Goal: Find specific page/section: Find specific page/section

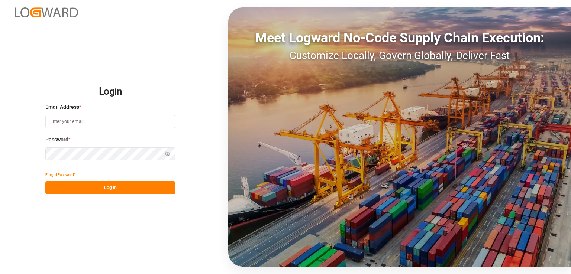
click at [116, 123] on input at bounding box center [110, 121] width 130 height 13
type input "[EMAIL_ADDRESS][PERSON_NAME][DOMAIN_NAME]"
click at [134, 180] on div "Forgot Password?" at bounding box center [110, 174] width 130 height 13
click at [131, 199] on div "Login Email Address * [EMAIL_ADDRESS][PERSON_NAME][DOMAIN_NAME] Password * Show…" at bounding box center [285, 137] width 571 height 274
click at [137, 192] on button "Log In" at bounding box center [110, 187] width 130 height 13
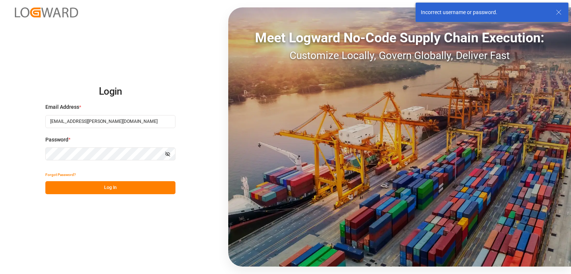
click at [0, 157] on div "Login Email Address * [EMAIL_ADDRESS][PERSON_NAME][DOMAIN_NAME] Password * Show…" at bounding box center [285, 137] width 571 height 274
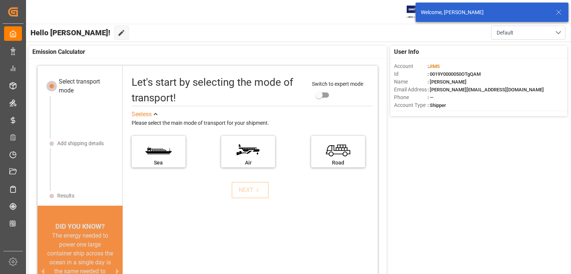
click at [555, 13] on icon at bounding box center [558, 12] width 9 height 9
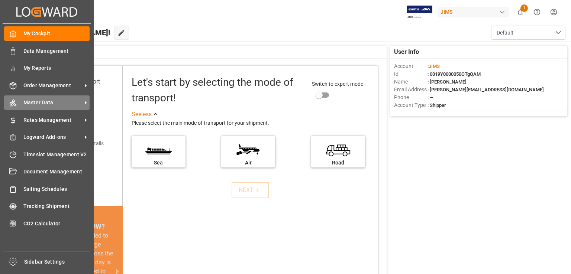
click at [70, 104] on span "Master Data" at bounding box center [52, 103] width 59 height 8
click at [79, 101] on span "Master Data" at bounding box center [52, 103] width 59 height 8
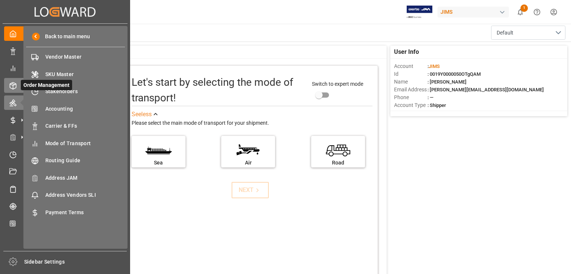
click at [22, 83] on span "Order Management" at bounding box center [46, 85] width 51 height 10
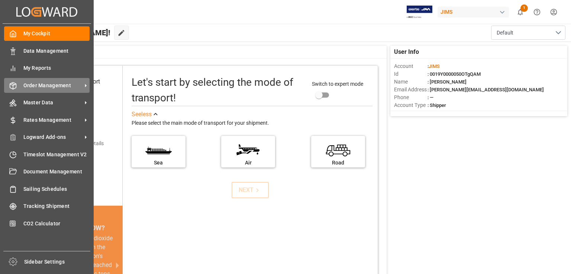
click at [73, 84] on span "Order Management" at bounding box center [52, 86] width 59 height 8
click at [61, 88] on span "Order Management" at bounding box center [52, 86] width 59 height 8
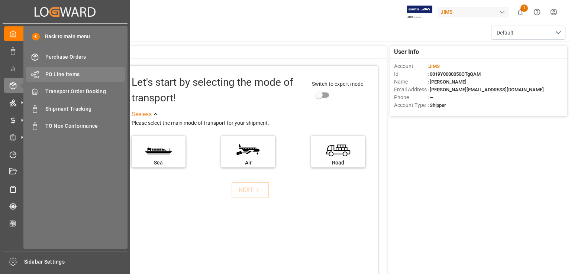
click at [77, 73] on span "PO Line Items" at bounding box center [85, 75] width 80 height 8
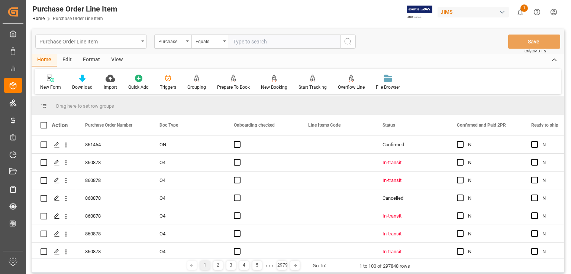
click at [85, 42] on div "Purchase Order Line Item" at bounding box center [88, 40] width 99 height 9
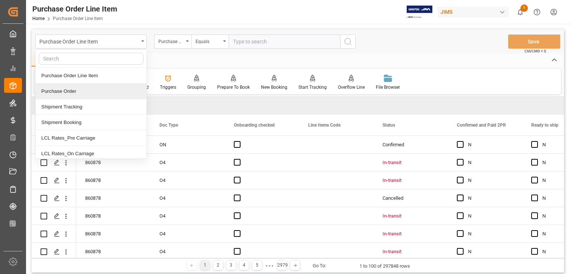
click at [94, 96] on div "Purchase Order" at bounding box center [91, 92] width 111 height 16
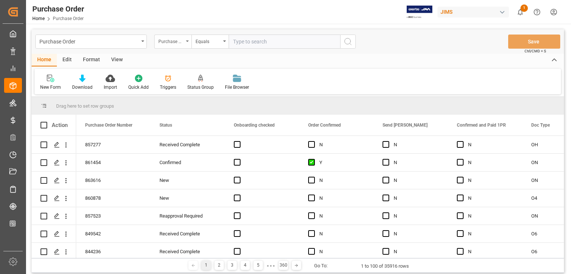
click at [179, 45] on div "Purchase Order Number" at bounding box center [170, 40] width 25 height 9
type input "order date"
click at [212, 77] on div "Order Date" at bounding box center [210, 76] width 111 height 16
click at [216, 38] on div "Equals" at bounding box center [207, 40] width 25 height 9
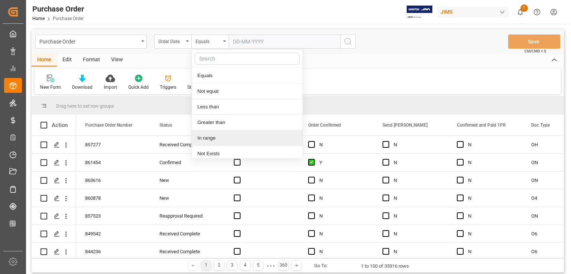
click at [239, 141] on div "In range" at bounding box center [247, 138] width 111 height 16
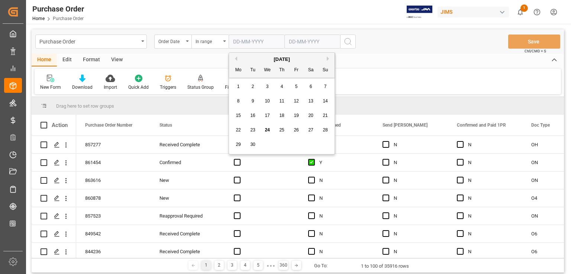
click at [269, 43] on input "text" at bounding box center [256, 42] width 56 height 14
click at [237, 60] on div "[DATE]" at bounding box center [281, 59] width 105 height 7
click at [235, 59] on button "Previous Month" at bounding box center [235, 58] width 4 height 4
click at [297, 88] on span "1" at bounding box center [296, 86] width 3 height 5
type input "[DATE]"
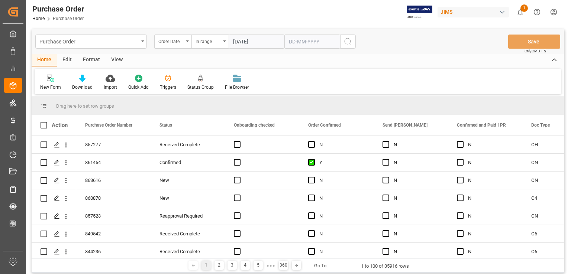
click at [299, 39] on input "text" at bounding box center [312, 42] width 56 height 14
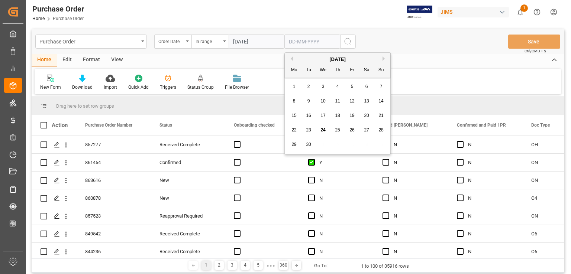
click at [324, 131] on span "24" at bounding box center [322, 129] width 5 height 5
type input "[DATE]"
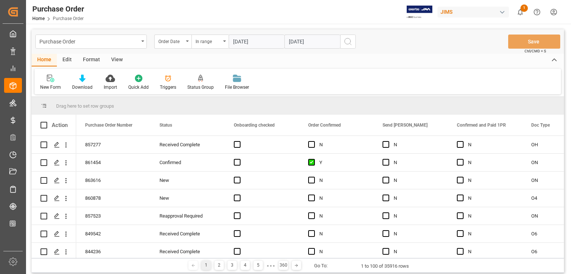
click at [351, 43] on icon "search button" at bounding box center [347, 41] width 9 height 9
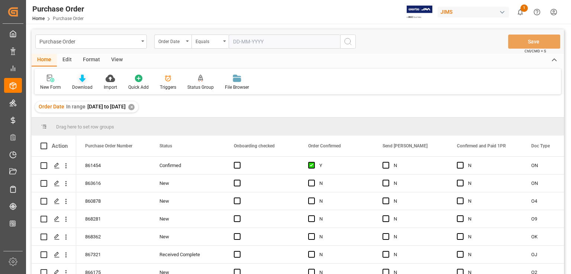
click at [82, 83] on div "Download" at bounding box center [82, 82] width 32 height 16
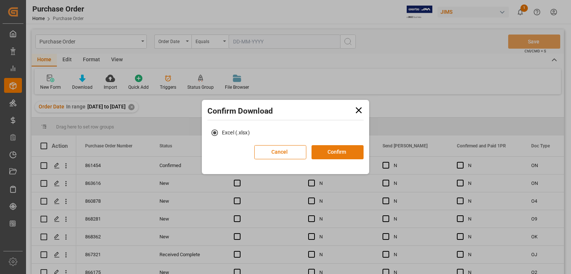
click at [343, 149] on button "Confirm" at bounding box center [337, 152] width 52 height 14
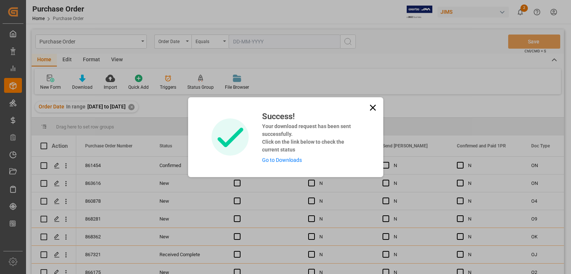
click at [281, 160] on link "Go to Downloads" at bounding box center [282, 160] width 40 height 6
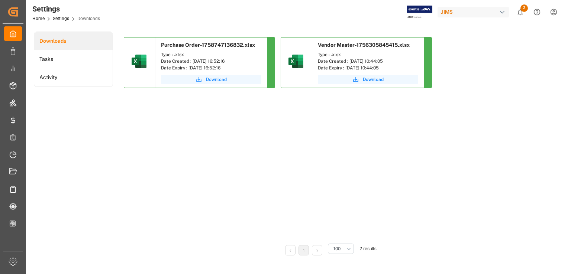
click at [199, 80] on icon "submit" at bounding box center [198, 79] width 5 height 5
